Goal: Task Accomplishment & Management: Manage account settings

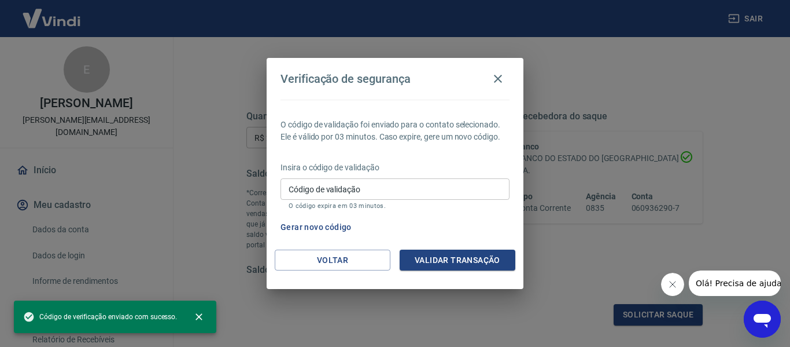
scroll to position [159, 0]
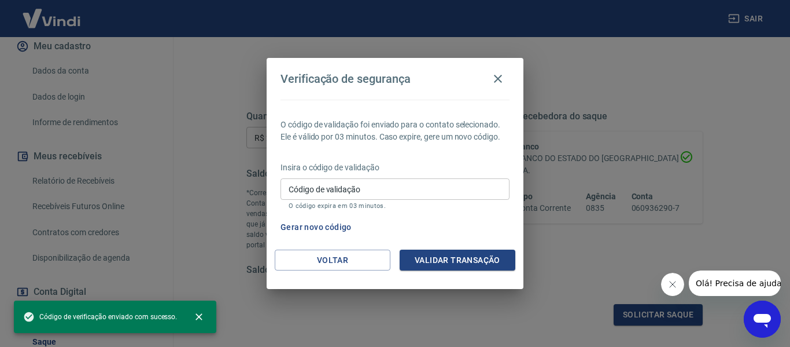
drag, startPoint x: 0, startPoint y: 0, endPoint x: 403, endPoint y: 190, distance: 445.9
click at [403, 190] on input "Código de validação" at bounding box center [395, 188] width 229 height 21
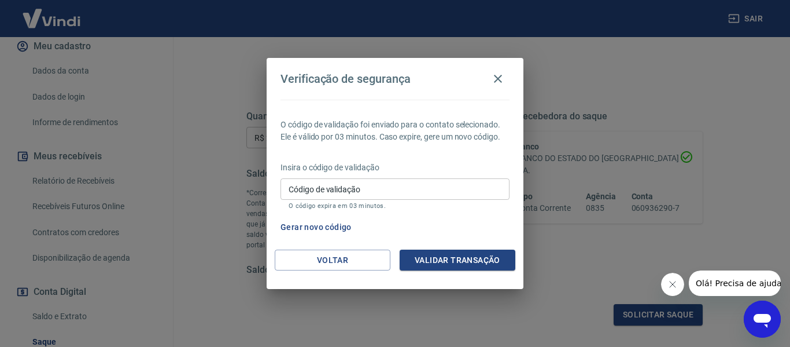
click at [466, 217] on div "Gerar novo código" at bounding box center [393, 226] width 234 height 21
click at [499, 80] on icon "button" at bounding box center [498, 79] width 8 height 8
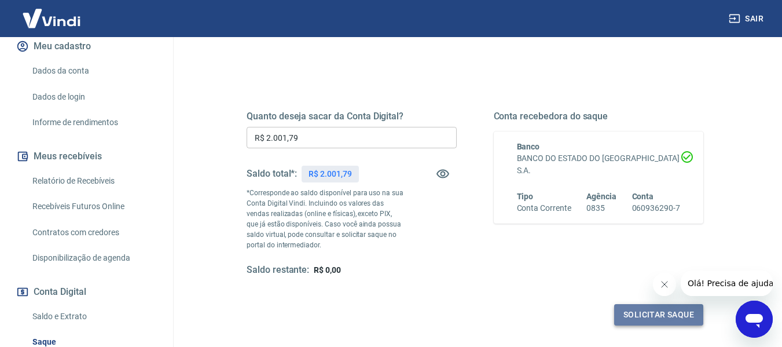
click at [646, 314] on button "Solicitar saque" at bounding box center [658, 314] width 89 height 21
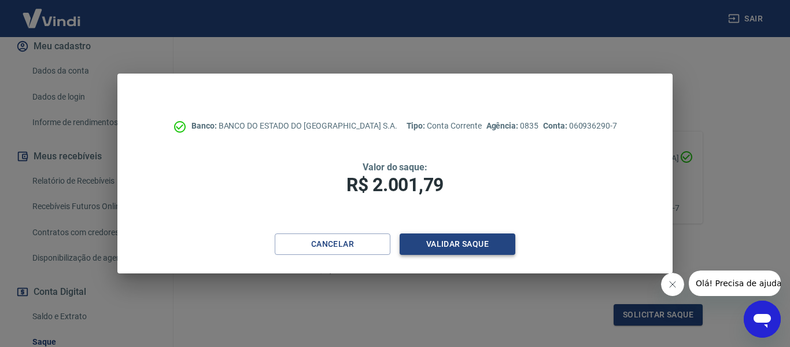
click at [419, 246] on button "Validar saque" at bounding box center [458, 243] width 116 height 21
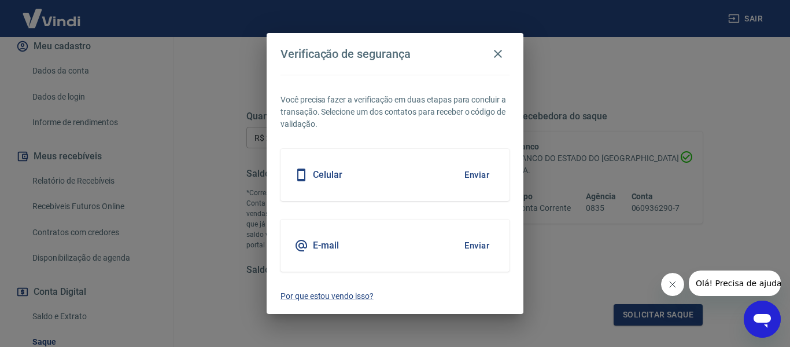
click at [477, 246] on button "Enviar" at bounding box center [477, 245] width 38 height 24
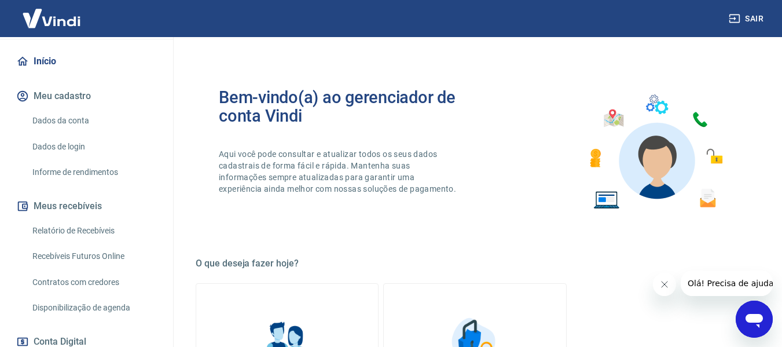
scroll to position [216, 0]
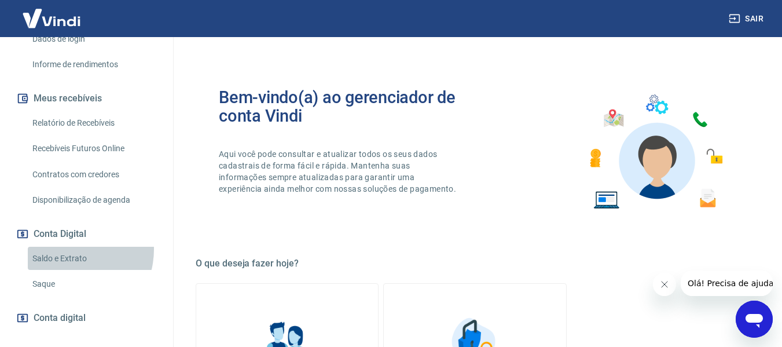
click at [67, 246] on link "Saldo e Extrato" at bounding box center [93, 258] width 131 height 24
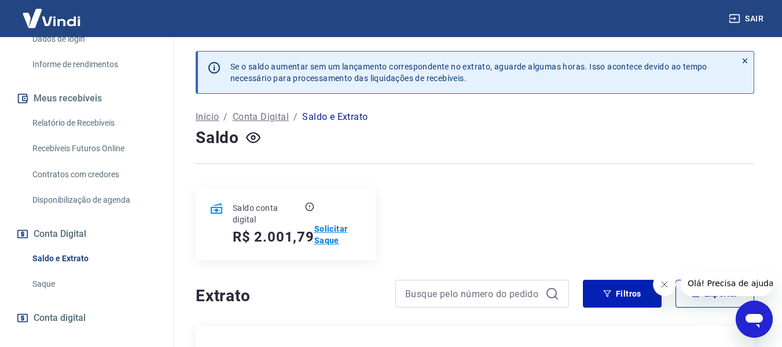
click at [328, 227] on p "Solicitar Saque" at bounding box center [337, 234] width 47 height 23
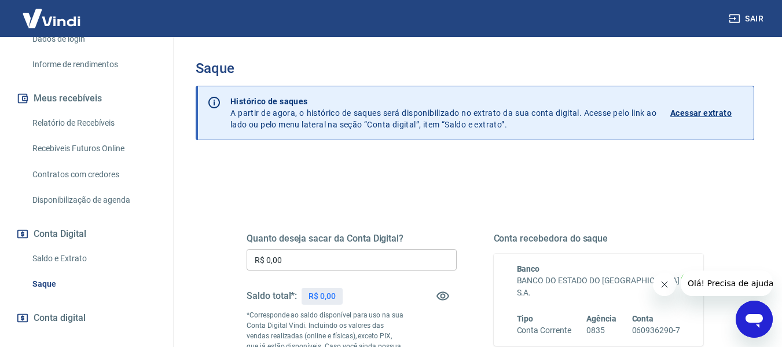
click at [333, 263] on input "R$ 0,00" at bounding box center [351, 259] width 210 height 21
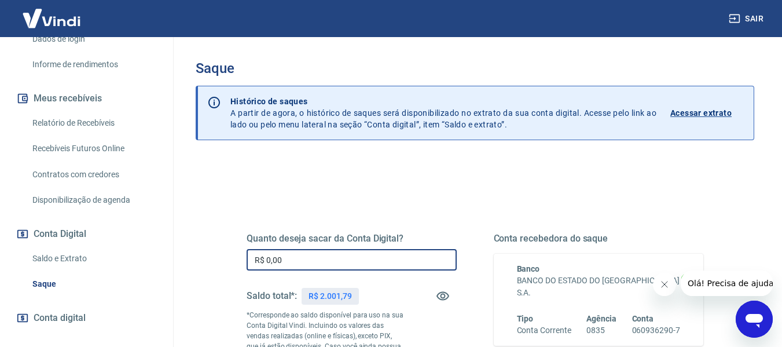
click at [333, 263] on input "R$ 0,00" at bounding box center [351, 259] width 210 height 21
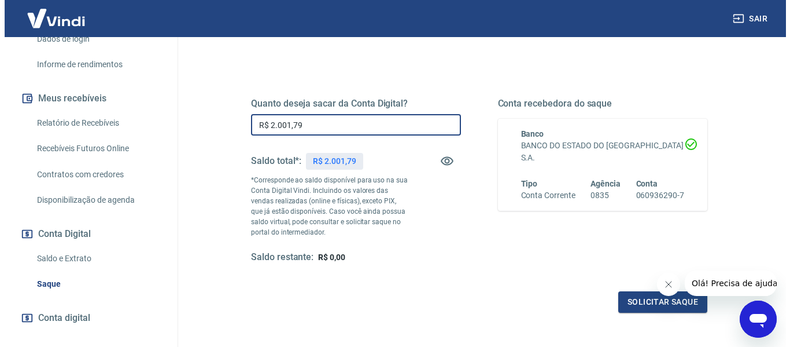
scroll to position [153, 0]
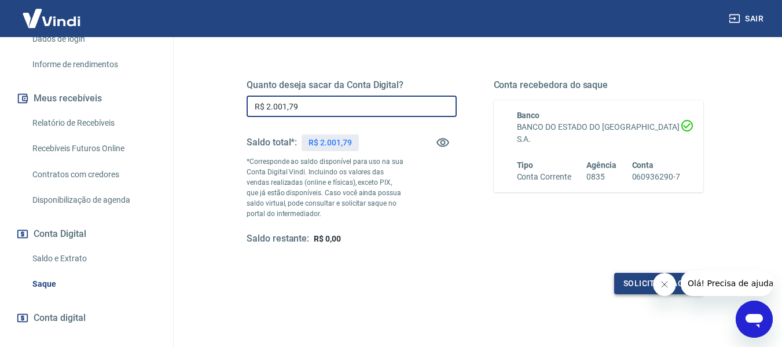
type input "R$ 2.001,79"
click at [623, 280] on button "Solicitar saque" at bounding box center [658, 282] width 89 height 21
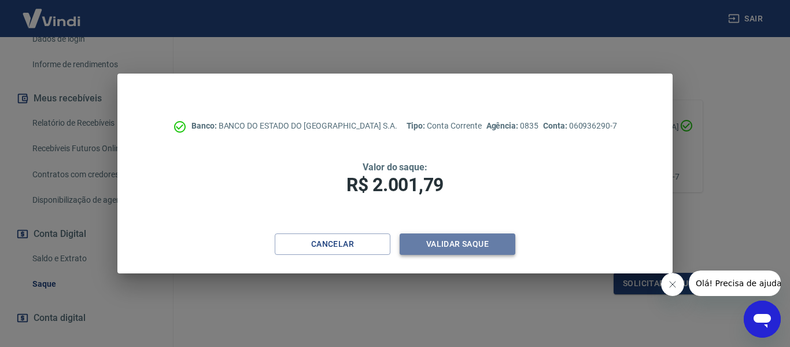
click at [461, 243] on button "Validar saque" at bounding box center [458, 243] width 116 height 21
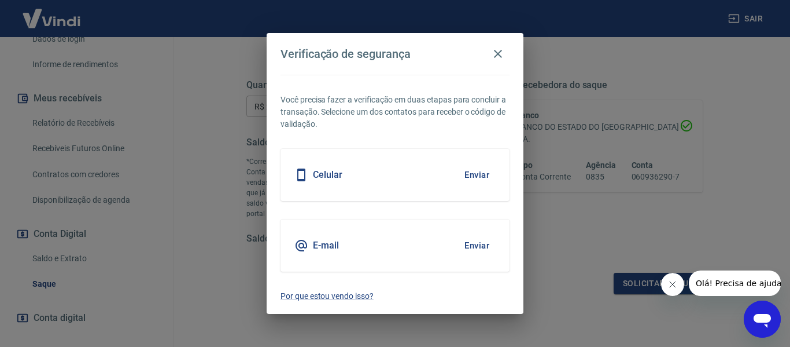
click at [471, 241] on button "Enviar" at bounding box center [477, 245] width 38 height 24
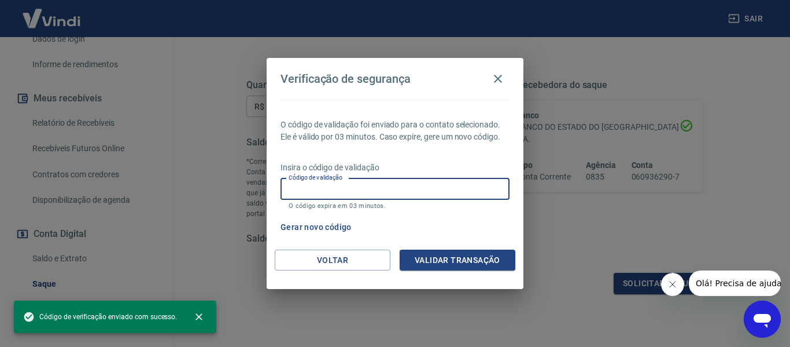
click at [320, 193] on input "Código de validação" at bounding box center [395, 188] width 229 height 21
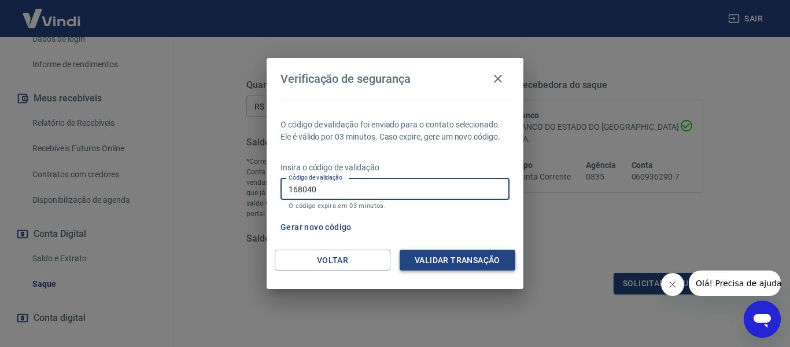
type input "168040"
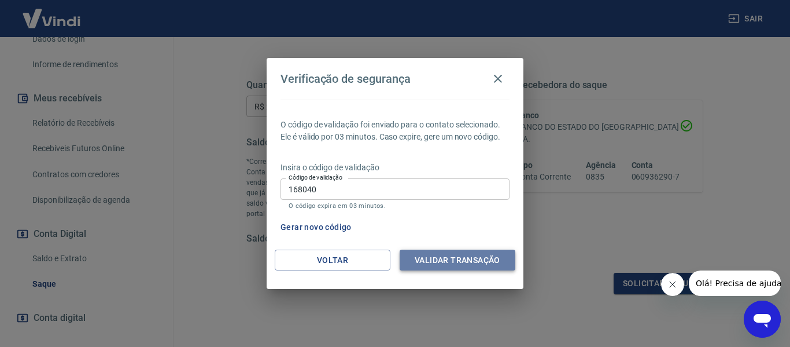
click at [443, 258] on button "Validar transação" at bounding box center [458, 259] width 116 height 21
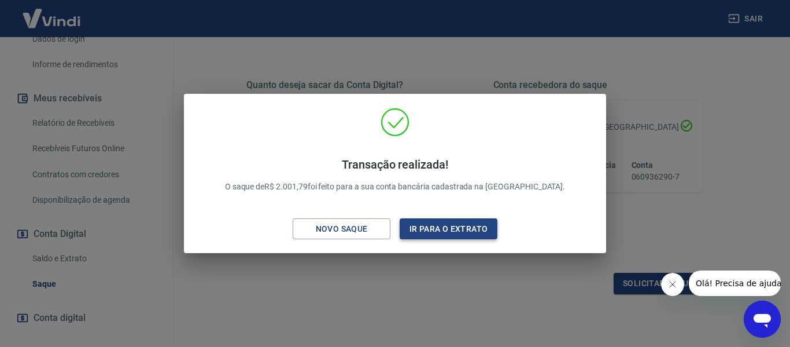
click at [418, 223] on button "Ir para o extrato" at bounding box center [449, 228] width 98 height 21
